Goal: Browse casually: Explore the website without a specific task or goal

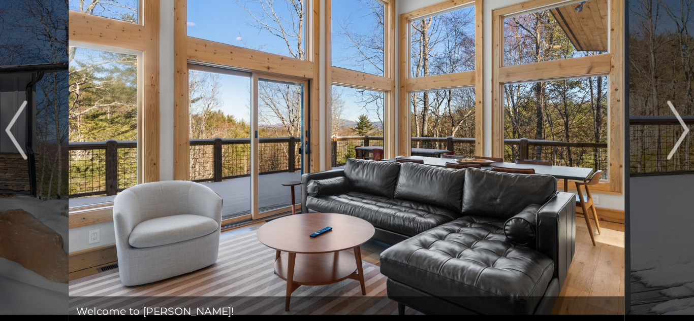
scroll to position [4, 0]
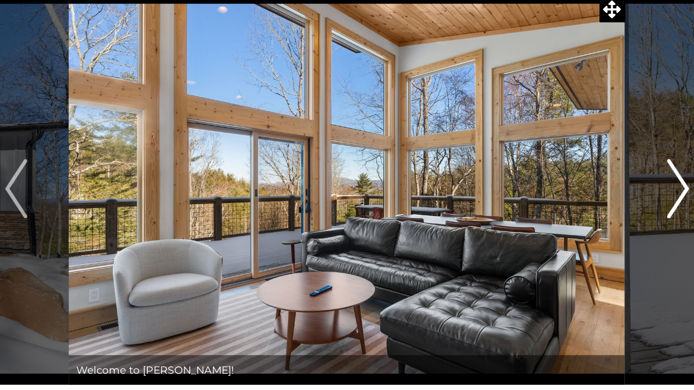
click at [567, 196] on img "Next" at bounding box center [573, 183] width 15 height 41
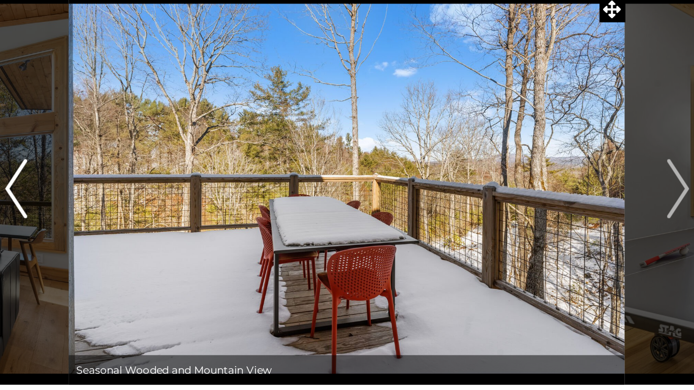
click at [118, 204] on img "Previous" at bounding box center [119, 183] width 15 height 41
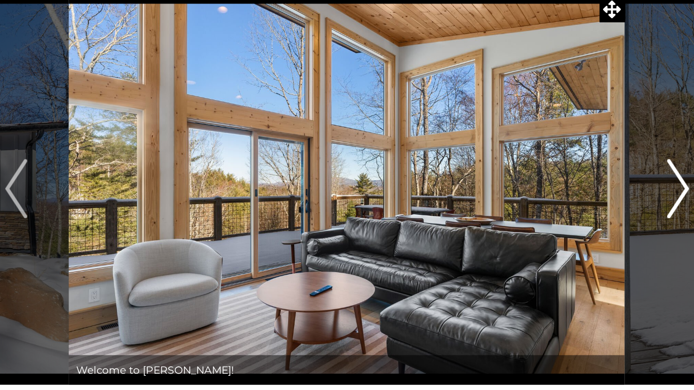
click at [574, 197] on img "Next" at bounding box center [573, 183] width 15 height 41
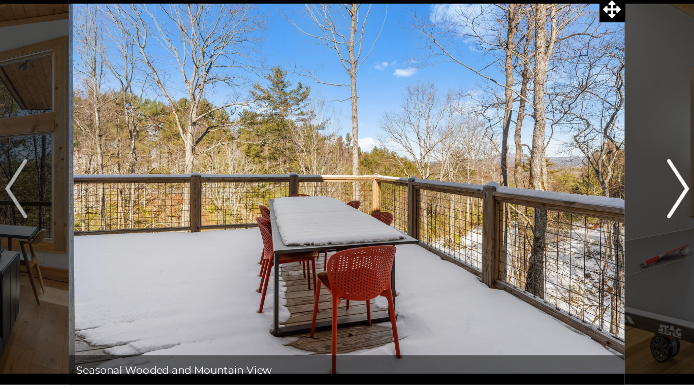
click at [565, 206] on button "Next" at bounding box center [574, 183] width 72 height 269
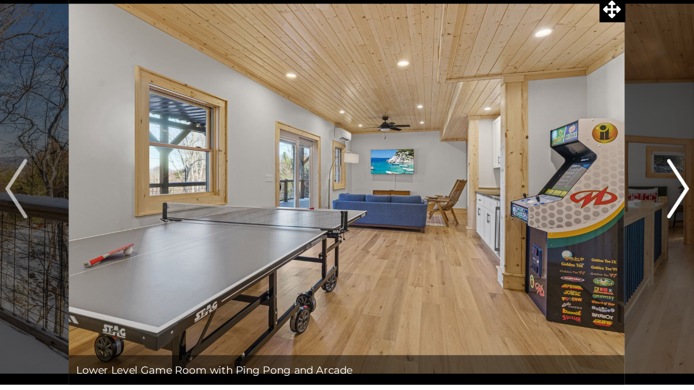
click at [572, 203] on img "Next" at bounding box center [573, 183] width 15 height 41
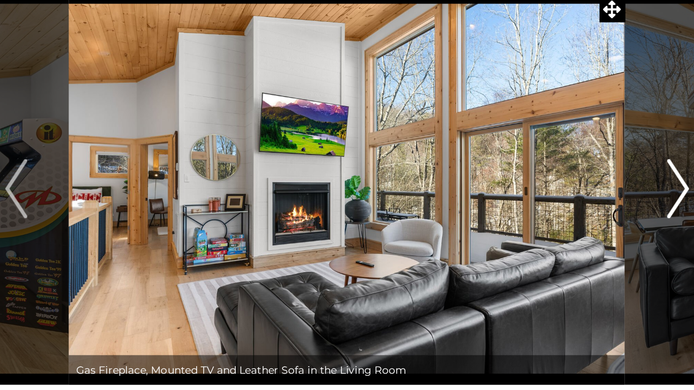
click at [574, 197] on img "Next" at bounding box center [573, 183] width 15 height 41
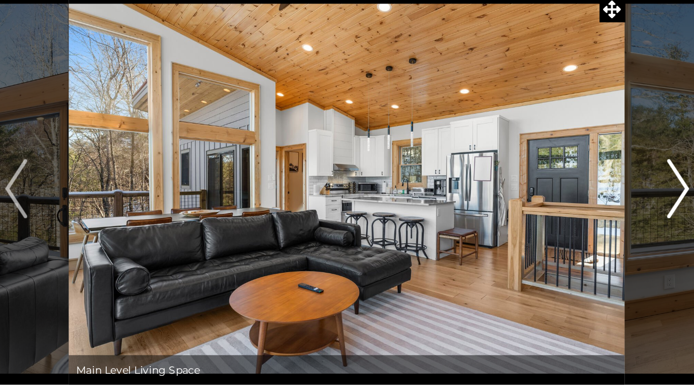
click at [568, 199] on img "Next" at bounding box center [573, 183] width 15 height 41
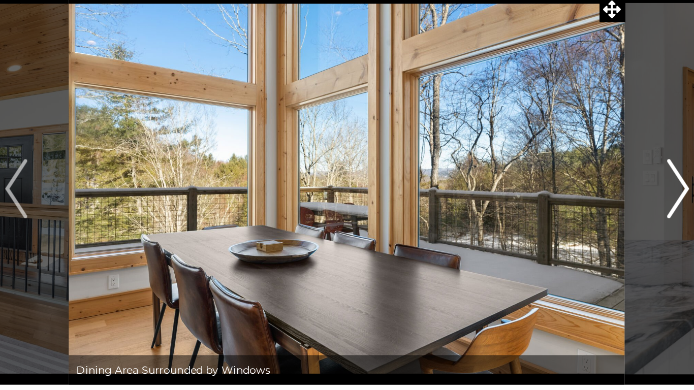
click at [580, 204] on img "Next" at bounding box center [573, 183] width 15 height 41
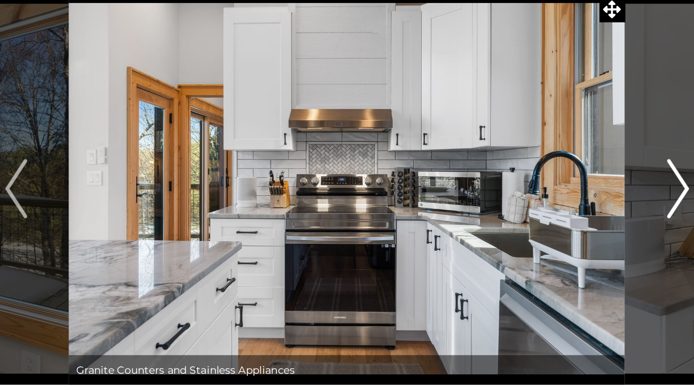
click at [568, 207] on button "Next" at bounding box center [574, 183] width 72 height 269
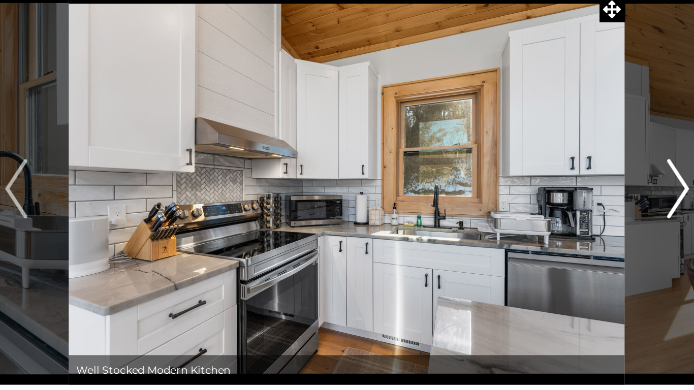
click at [578, 186] on img "Next" at bounding box center [573, 183] width 15 height 41
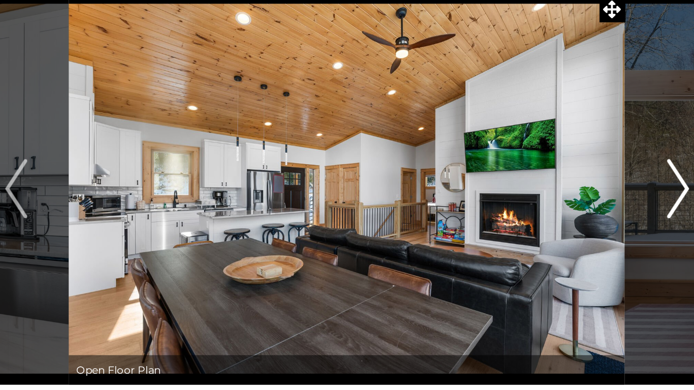
click at [577, 195] on img "Next" at bounding box center [573, 183] width 15 height 41
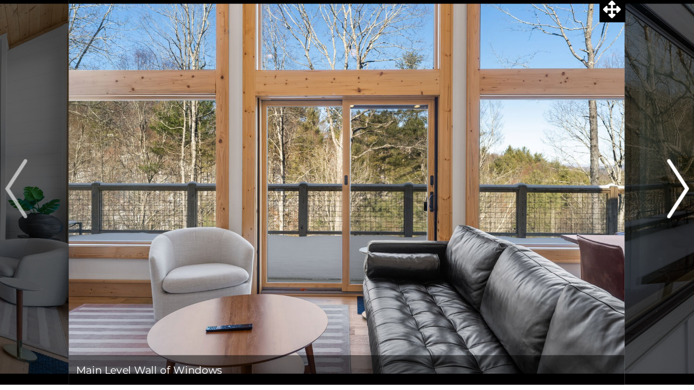
click at [568, 203] on img "Next" at bounding box center [573, 183] width 15 height 41
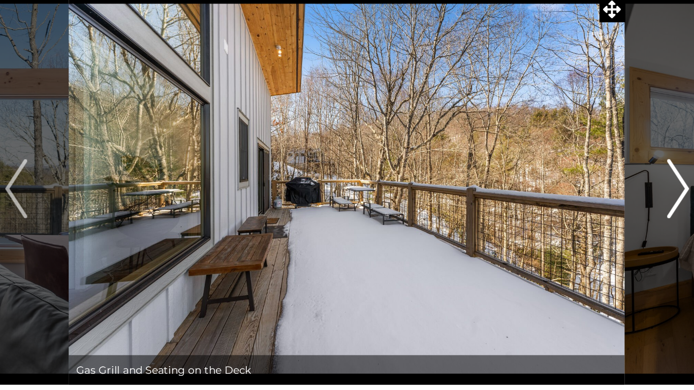
click at [568, 204] on button "Next" at bounding box center [574, 183] width 72 height 269
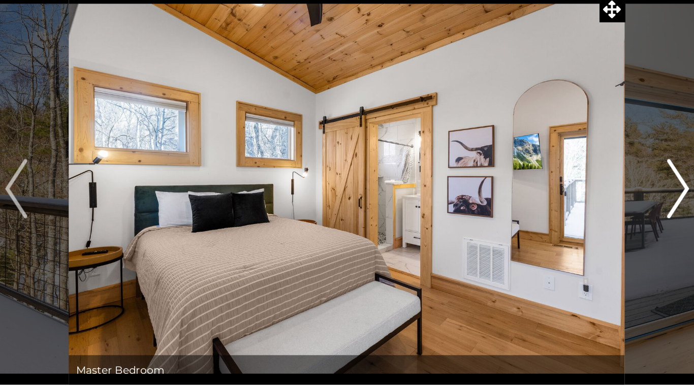
click at [570, 205] on button "Next" at bounding box center [574, 183] width 72 height 269
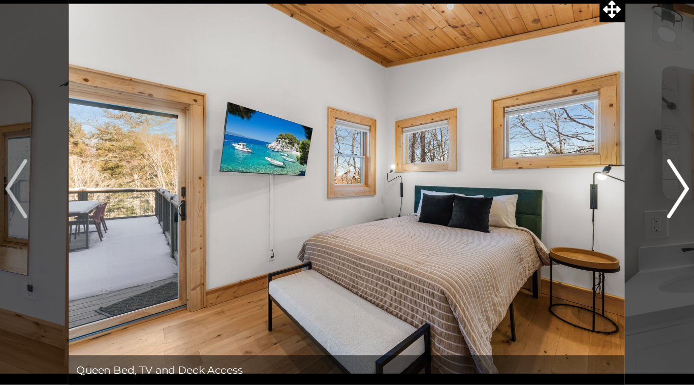
click at [569, 205] on button "Next" at bounding box center [574, 183] width 72 height 269
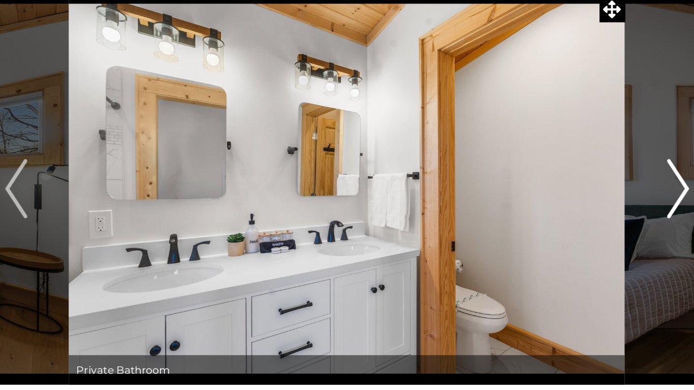
click at [570, 205] on button "Next" at bounding box center [574, 183] width 72 height 269
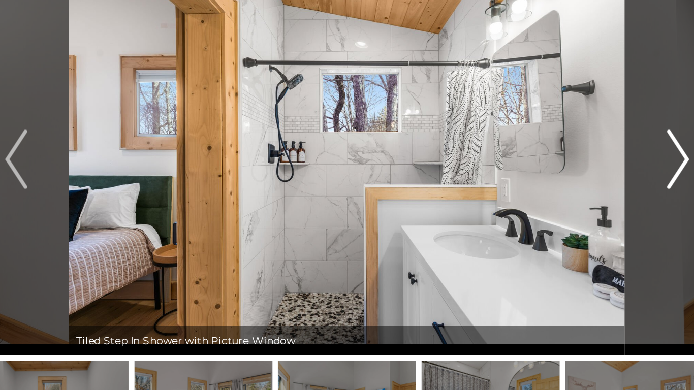
click at [568, 200] on img "Next" at bounding box center [573, 183] width 15 height 41
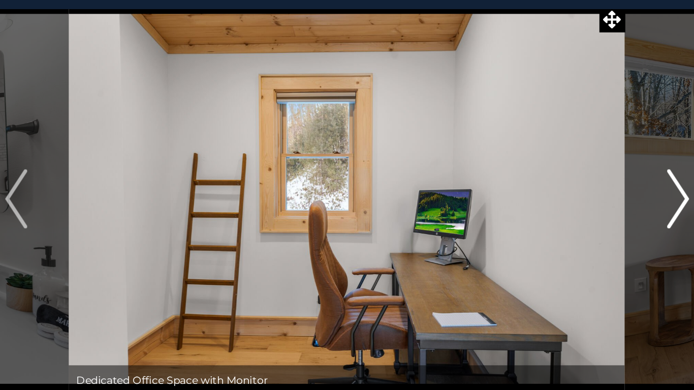
click at [581, 177] on img "Next" at bounding box center [573, 183] width 15 height 41
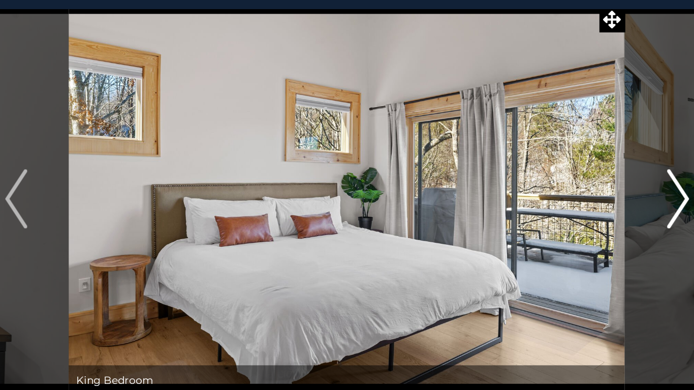
click at [562, 194] on button "Next" at bounding box center [574, 183] width 72 height 269
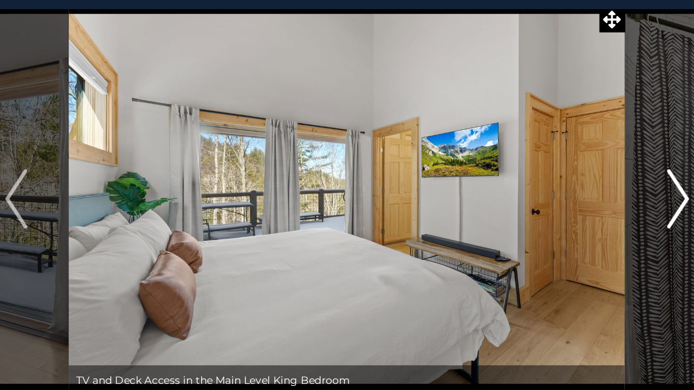
click at [569, 181] on img "Next" at bounding box center [573, 183] width 15 height 41
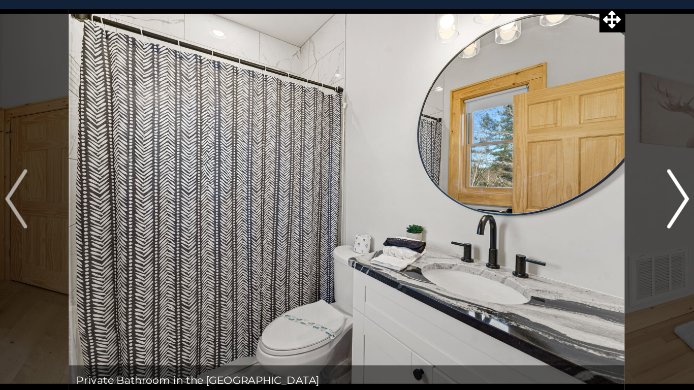
click at [570, 181] on img "Next" at bounding box center [573, 183] width 15 height 41
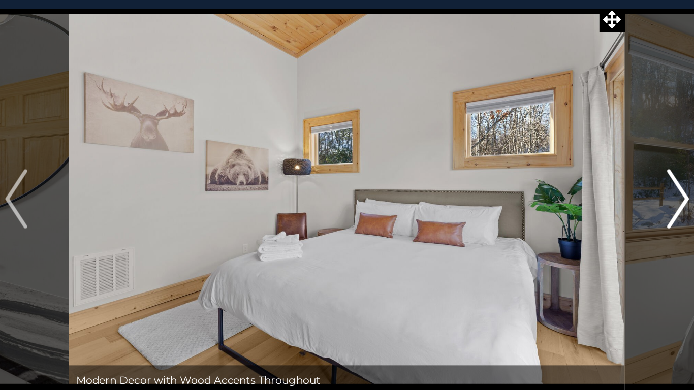
click at [571, 180] on img "Next" at bounding box center [573, 183] width 15 height 41
